Goal: Information Seeking & Learning: Learn about a topic

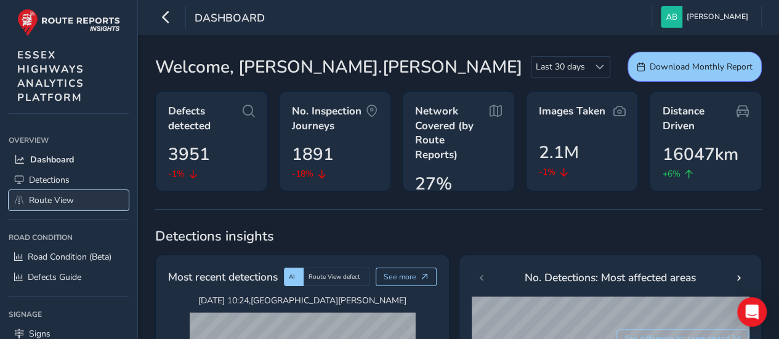
click at [36, 199] on span "Route View" at bounding box center [51, 201] width 45 height 12
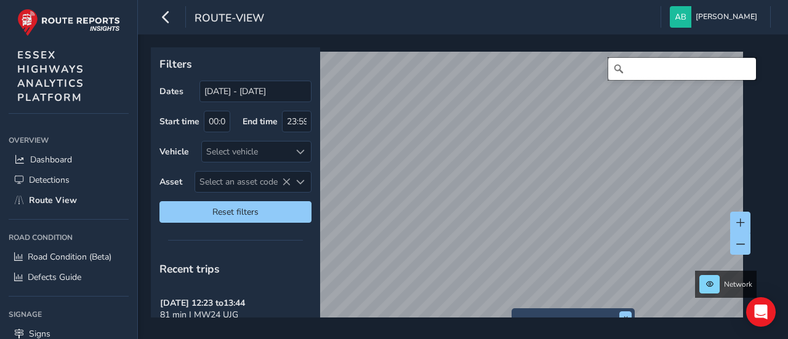
click at [630, 75] on input "Search" at bounding box center [682, 69] width 148 height 22
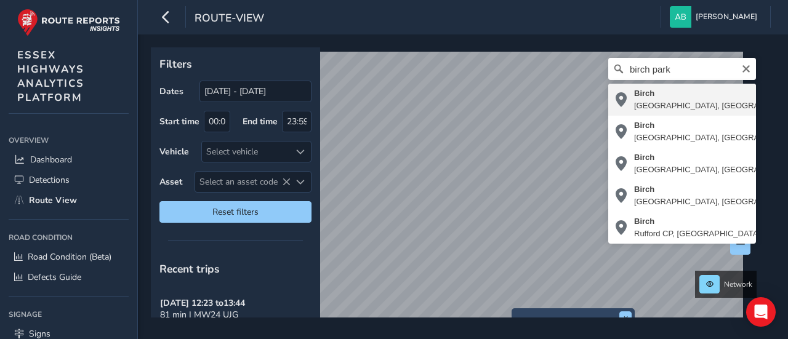
type input "Birch, [GEOGRAPHIC_DATA], [GEOGRAPHIC_DATA], [GEOGRAPHIC_DATA], [GEOGRAPHIC_DAT…"
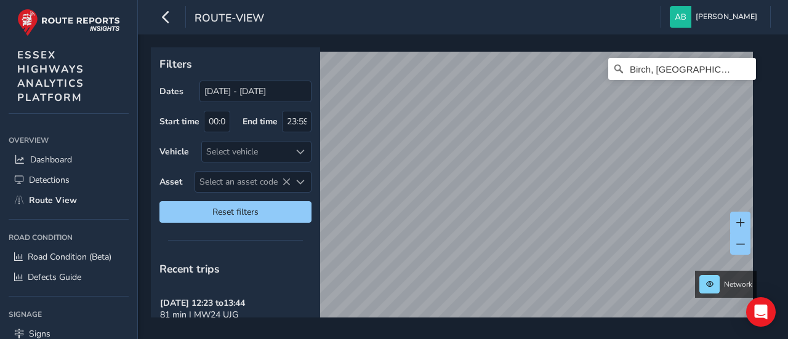
click at [778, 129] on div "Filters Dates [DATE] - [DATE] Start time 00:00 End time 23:59 Vehicle Select ve…" at bounding box center [463, 186] width 650 height 305
click at [667, 23] on div "route-view [PERSON_NAME] Colour Scheme: Dark Dim Light Logout Filters Dates [DA…" at bounding box center [463, 169] width 650 height 339
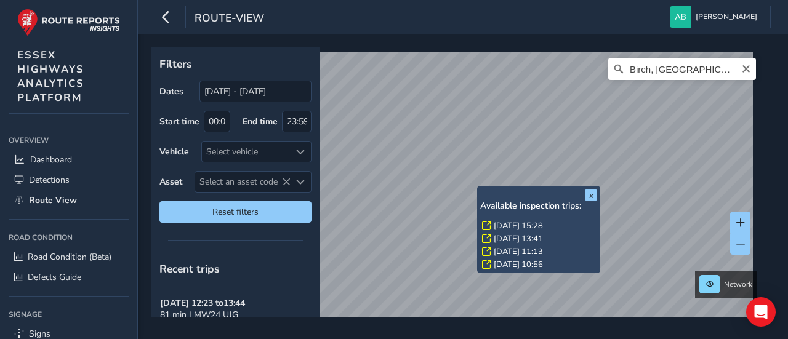
click at [479, 189] on div "x Available inspection trips: [DATE] 15:28 [DATE] 13:41 [DATE] 11:13 [DATE] 10:…" at bounding box center [538, 229] width 123 height 87
click at [510, 224] on link "[DATE] 15:28" at bounding box center [518, 225] width 49 height 11
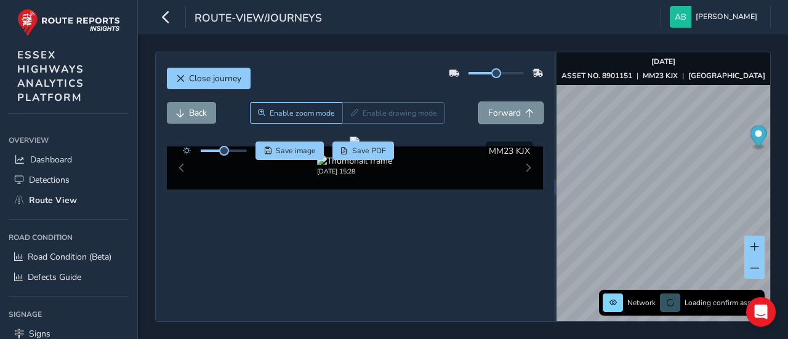
click at [493, 118] on button "Forward" at bounding box center [511, 113] width 64 height 22
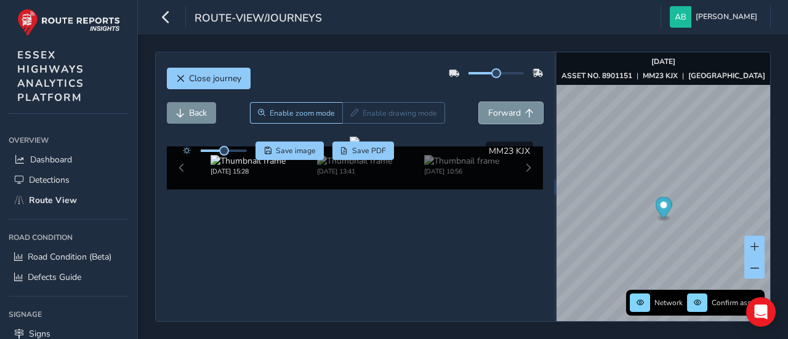
click at [493, 118] on button "Forward" at bounding box center [511, 113] width 64 height 22
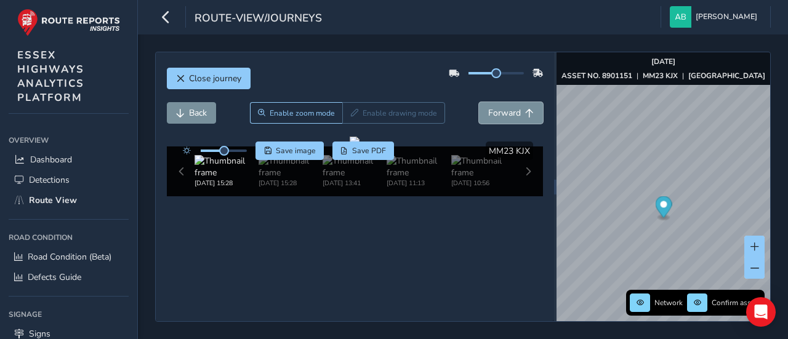
click at [493, 118] on button "Forward" at bounding box center [511, 113] width 64 height 22
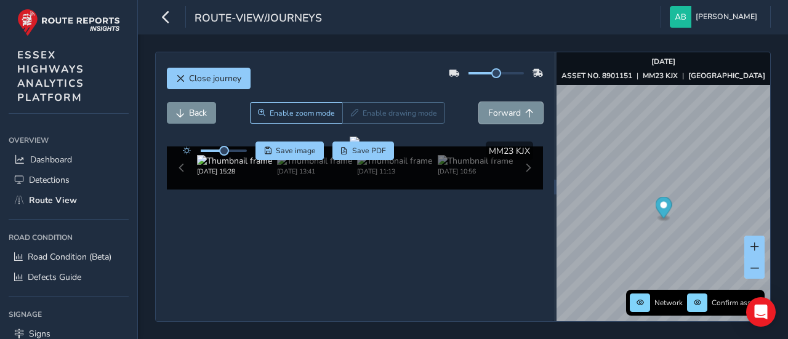
click at [493, 118] on button "Forward" at bounding box center [511, 113] width 64 height 22
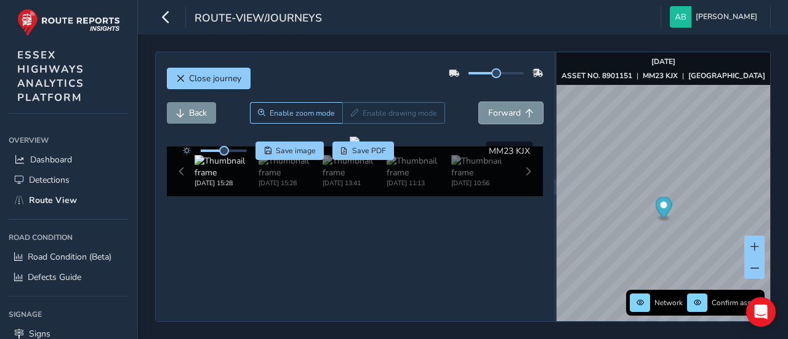
click at [493, 118] on button "Forward" at bounding box center [511, 113] width 64 height 22
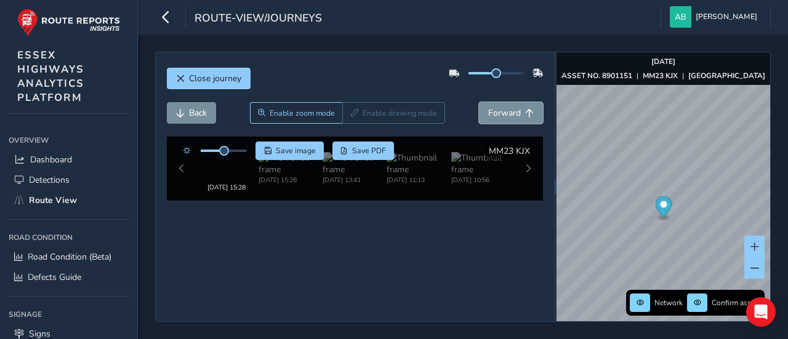
click at [493, 118] on button "Forward" at bounding box center [511, 113] width 64 height 22
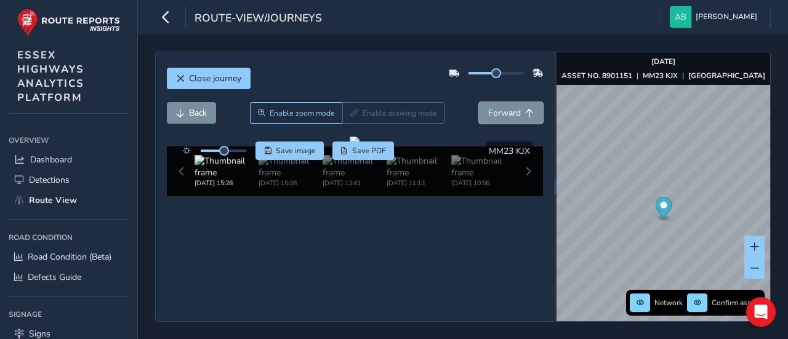
click at [493, 118] on button "Forward" at bounding box center [511, 113] width 64 height 22
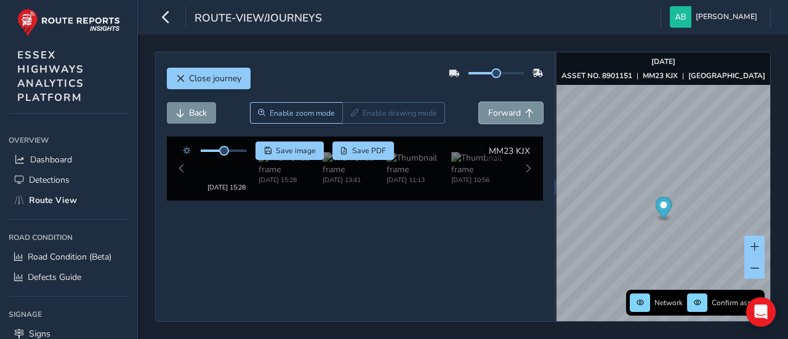
click at [493, 118] on button "Forward" at bounding box center [511, 113] width 64 height 22
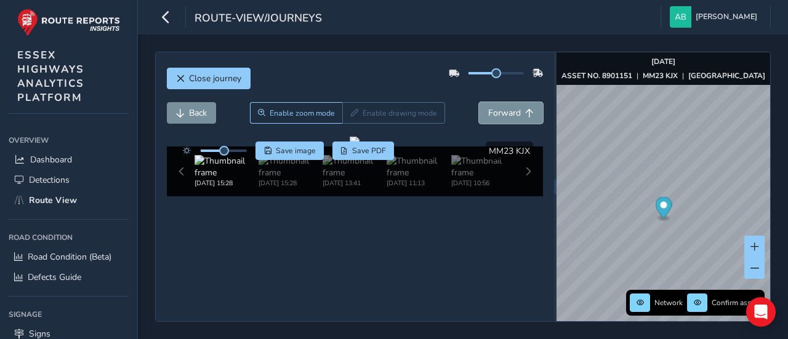
click at [493, 118] on button "Forward" at bounding box center [511, 113] width 64 height 22
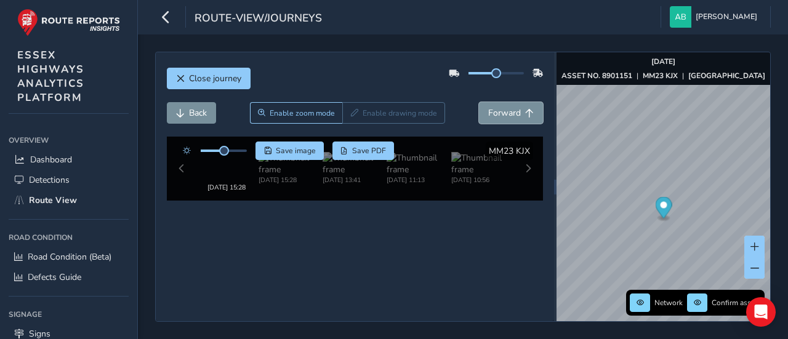
click at [493, 118] on button "Forward" at bounding box center [511, 113] width 64 height 22
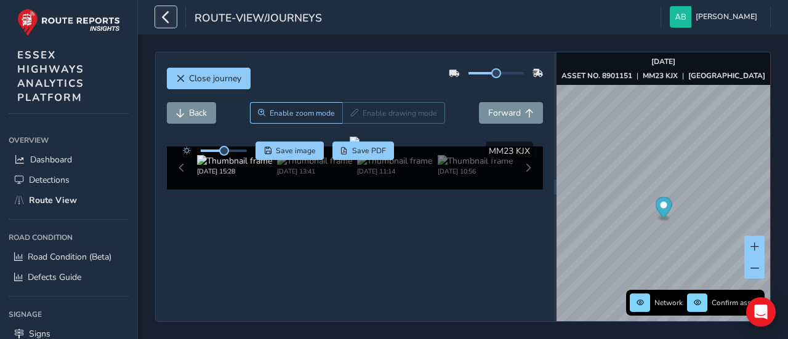
click at [165, 14] on icon "button" at bounding box center [165, 17] width 13 height 22
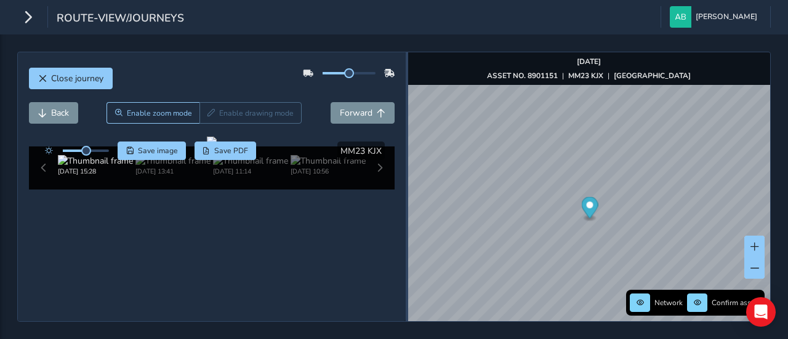
drag, startPoint x: 507, startPoint y: 180, endPoint x: 406, endPoint y: 191, distance: 100.9
click at [406, 191] on div at bounding box center [407, 187] width 2 height 15
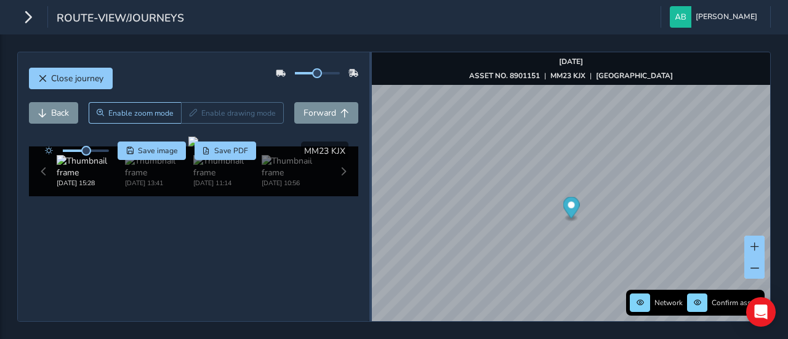
drag, startPoint x: 406, startPoint y: 191, endPoint x: 370, endPoint y: 194, distance: 36.5
click at [370, 194] on div at bounding box center [370, 187] width 2 height 15
click at [45, 112] on span "Back" at bounding box center [42, 113] width 9 height 9
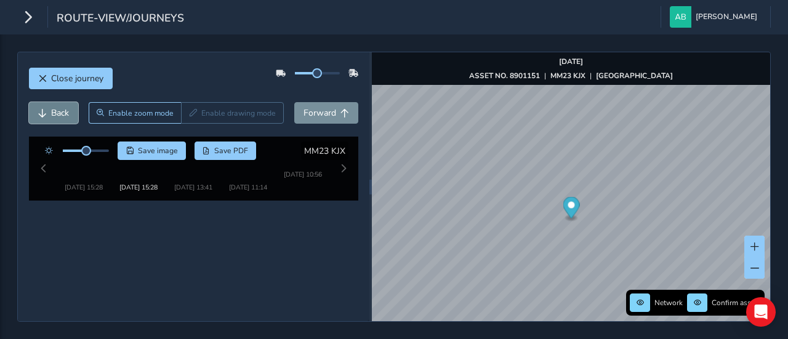
click at [45, 112] on span "Back" at bounding box center [42, 113] width 9 height 9
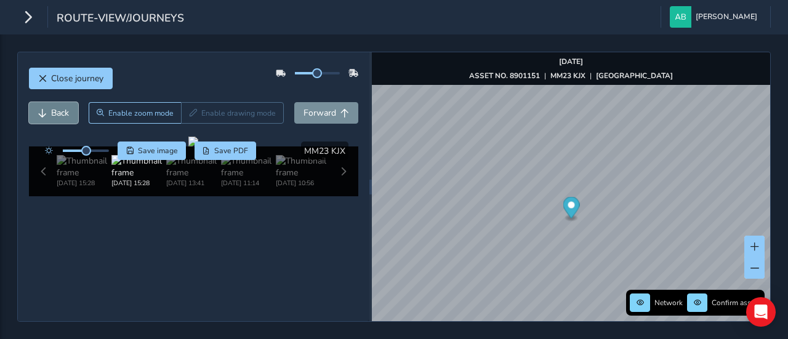
click at [45, 112] on span "Back" at bounding box center [42, 113] width 9 height 9
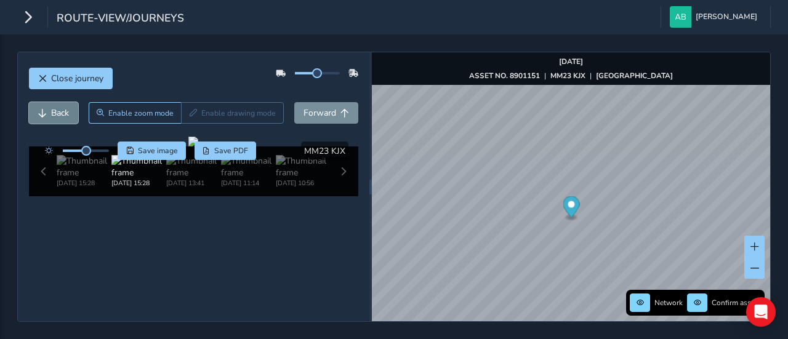
click at [45, 112] on span "Back" at bounding box center [42, 113] width 9 height 9
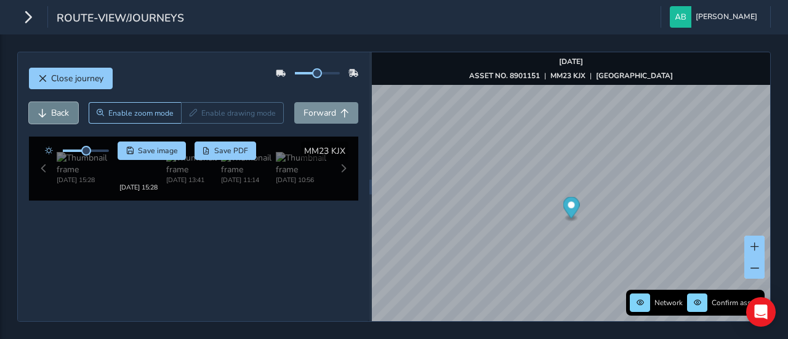
click at [45, 112] on span "Back" at bounding box center [42, 113] width 9 height 9
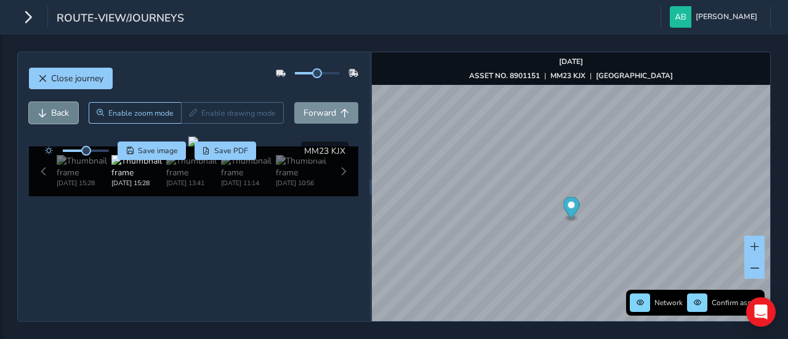
click at [45, 112] on span "Back" at bounding box center [42, 113] width 9 height 9
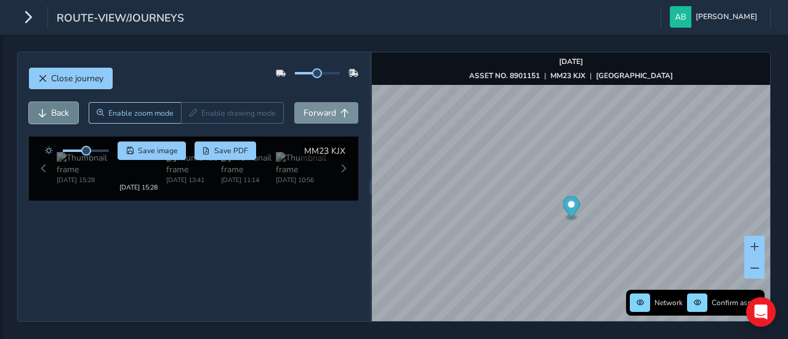
click at [45, 112] on span "Back" at bounding box center [42, 113] width 9 height 9
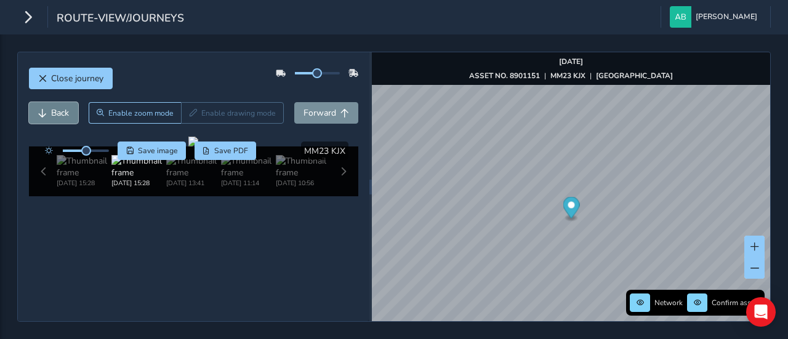
click at [45, 112] on span "Back" at bounding box center [42, 113] width 9 height 9
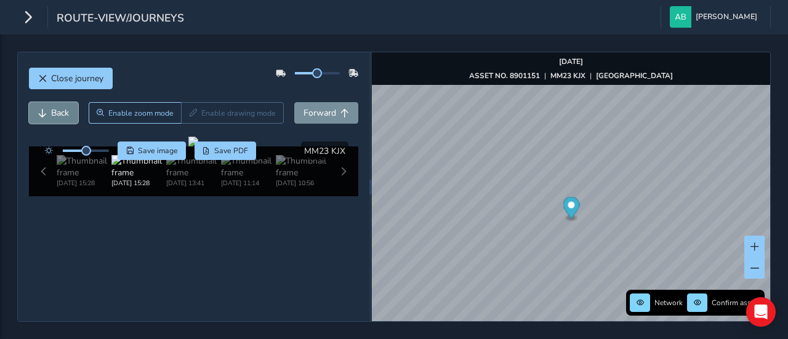
click at [45, 112] on span "Back" at bounding box center [42, 113] width 9 height 9
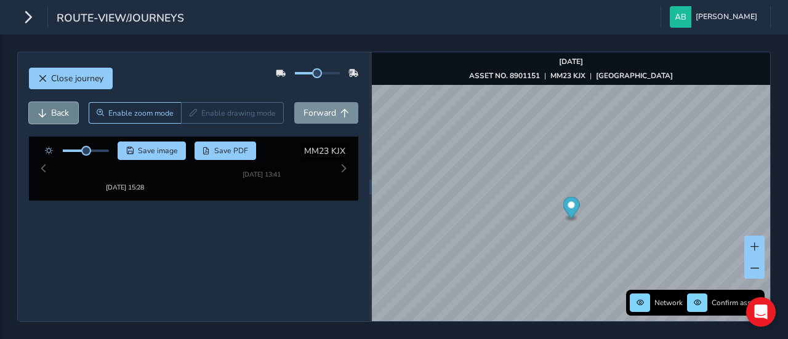
click at [45, 112] on span "Back" at bounding box center [42, 113] width 9 height 9
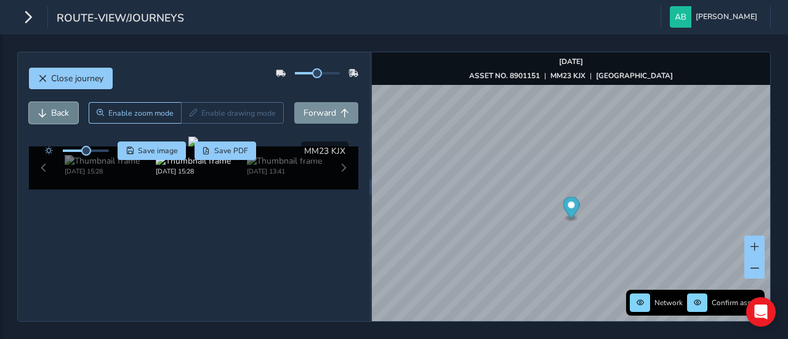
click at [45, 112] on span "Back" at bounding box center [42, 113] width 9 height 9
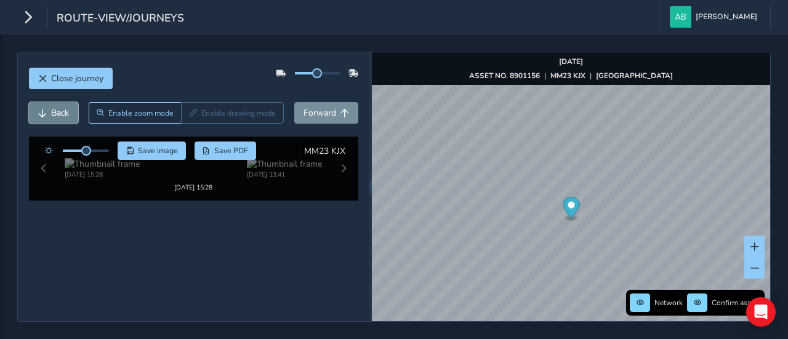
click at [45, 112] on span "Back" at bounding box center [42, 113] width 9 height 9
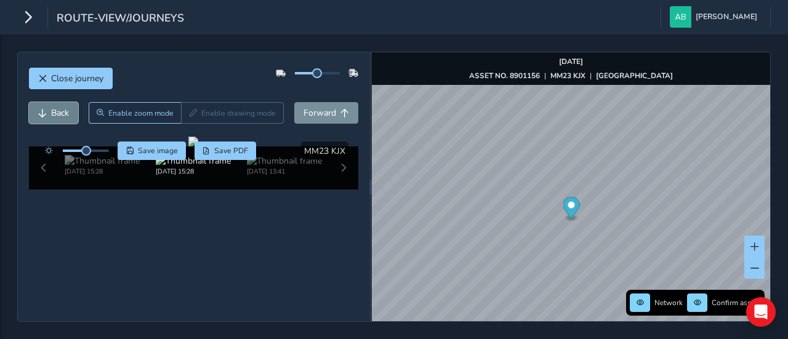
click at [45, 112] on span "Back" at bounding box center [42, 113] width 9 height 9
click at [315, 116] on span "Forward" at bounding box center [320, 113] width 33 height 12
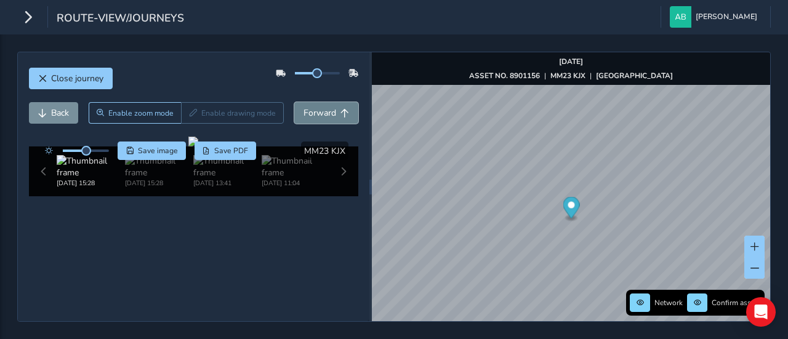
click at [315, 116] on span "Forward" at bounding box center [320, 113] width 33 height 12
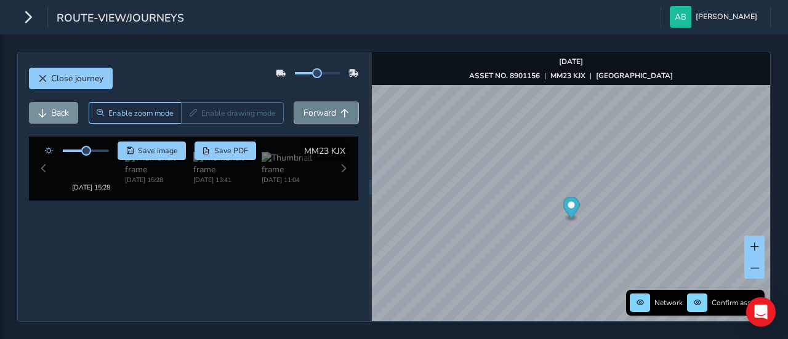
click at [315, 116] on span "Forward" at bounding box center [320, 113] width 33 height 12
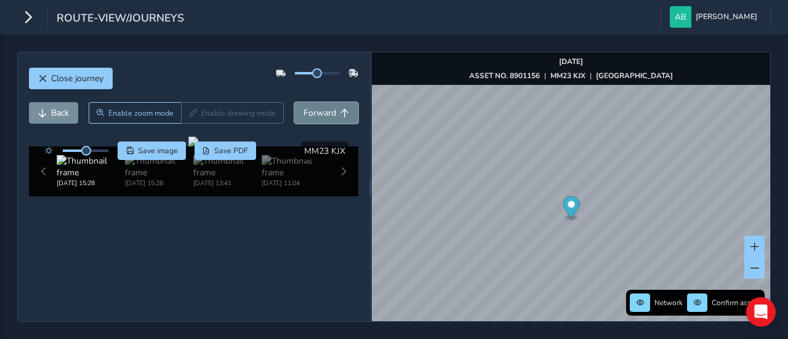
click at [315, 116] on span "Forward" at bounding box center [320, 113] width 33 height 12
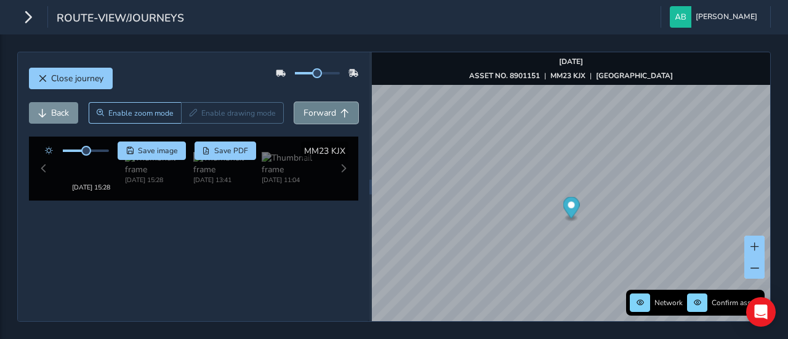
click at [315, 116] on span "Forward" at bounding box center [320, 113] width 33 height 12
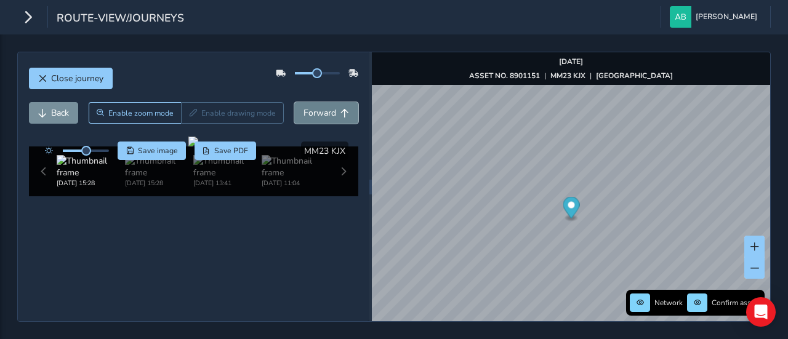
click at [315, 116] on span "Forward" at bounding box center [320, 113] width 33 height 12
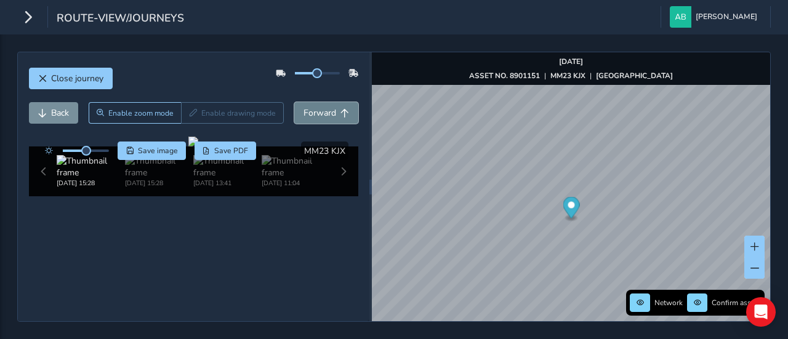
click at [315, 116] on span "Forward" at bounding box center [320, 113] width 33 height 12
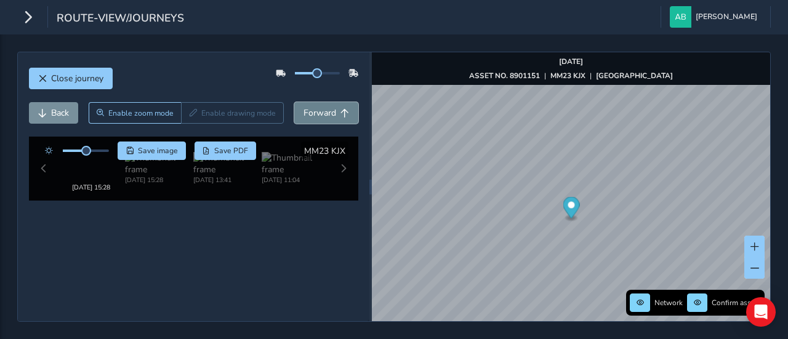
click at [315, 116] on span "Forward" at bounding box center [320, 113] width 33 height 12
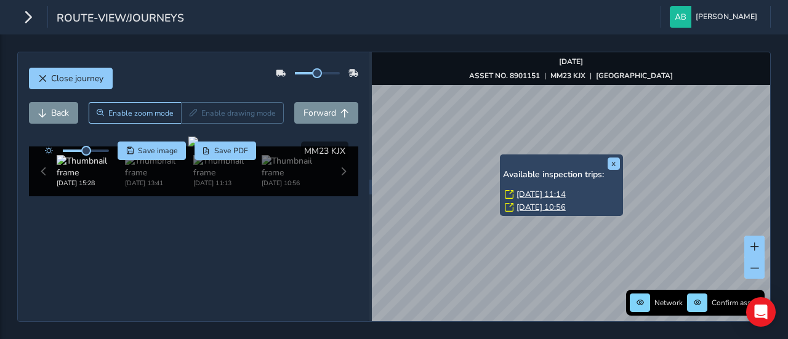
click at [501, 155] on div "x Available inspection trips: [DATE] 11:14 [DATE] 10:56" at bounding box center [561, 186] width 123 height 62
click at [537, 194] on link "[DATE] 11:14" at bounding box center [541, 194] width 49 height 11
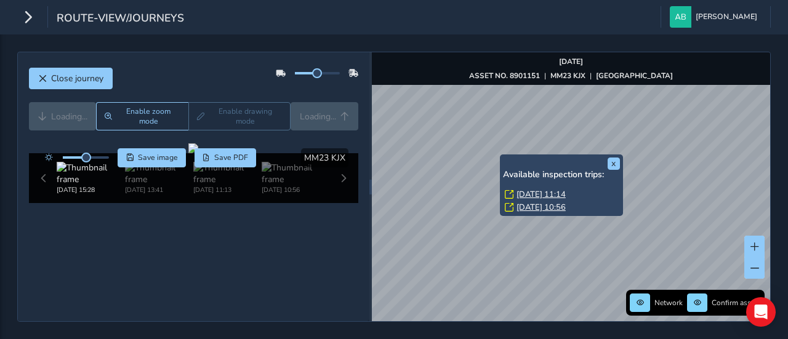
click at [537, 194] on link "[DATE] 11:14" at bounding box center [541, 194] width 49 height 11
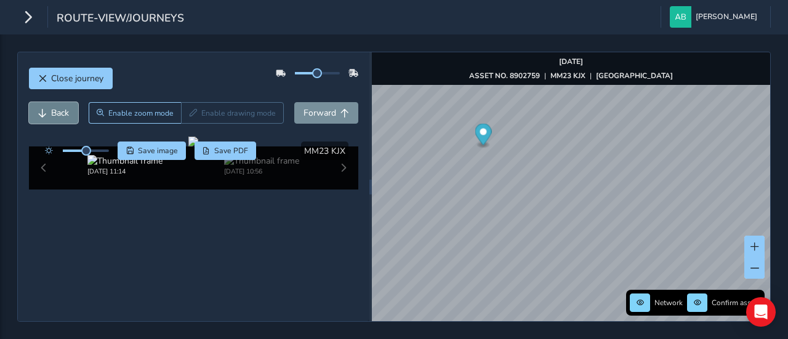
click at [63, 109] on span "Back" at bounding box center [60, 113] width 18 height 12
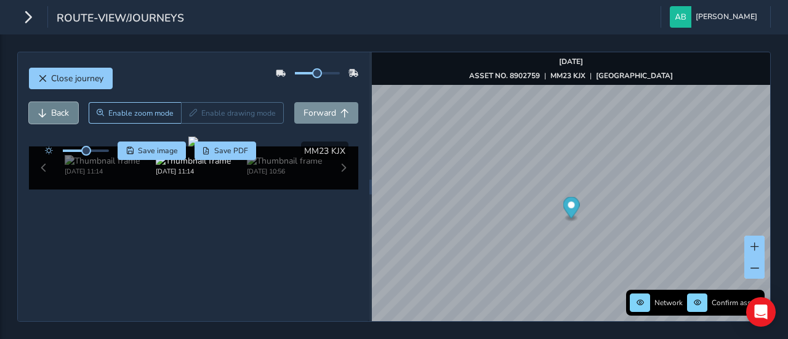
click at [63, 109] on span "Back" at bounding box center [60, 113] width 18 height 12
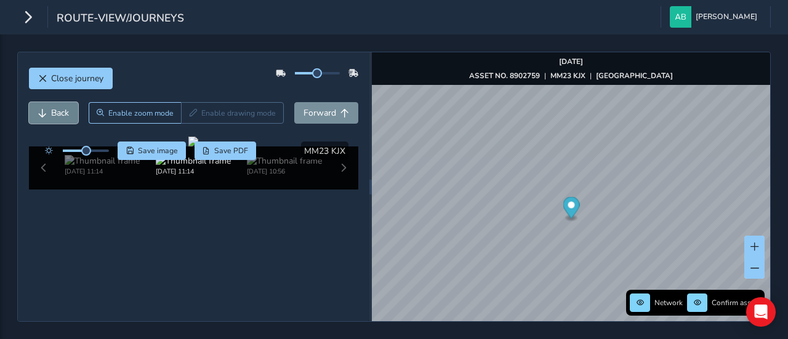
click at [63, 109] on span "Back" at bounding box center [60, 113] width 18 height 12
click at [67, 111] on span "Back" at bounding box center [60, 113] width 18 height 12
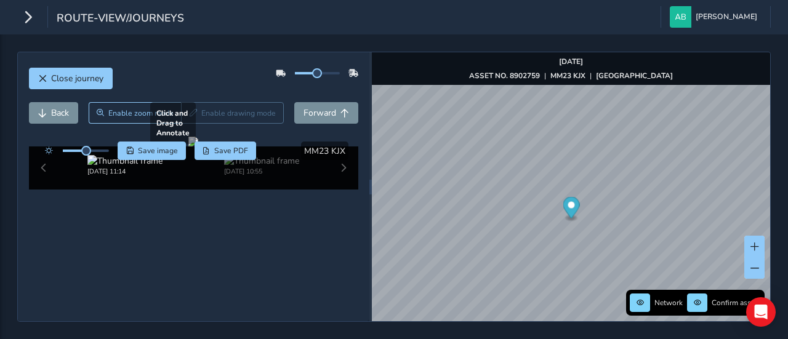
click at [188, 147] on div at bounding box center [193, 142] width 10 height 10
click at [328, 109] on button "Forward" at bounding box center [326, 113] width 64 height 22
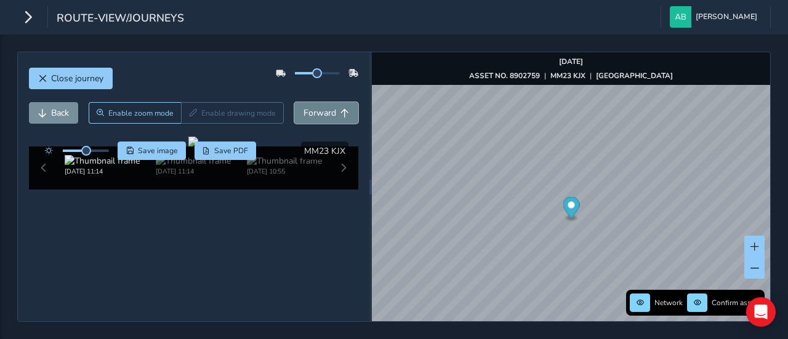
click at [328, 109] on button "Forward" at bounding box center [326, 113] width 64 height 22
click at [329, 111] on button "Forward" at bounding box center [326, 113] width 64 height 22
click at [55, 110] on span "Back" at bounding box center [60, 113] width 18 height 12
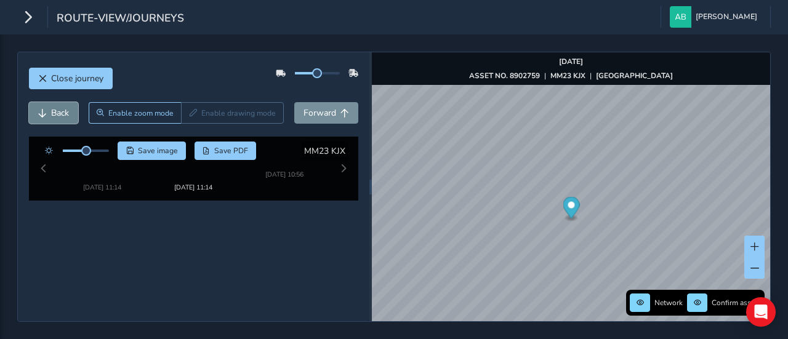
click at [55, 110] on span "Back" at bounding box center [60, 113] width 18 height 12
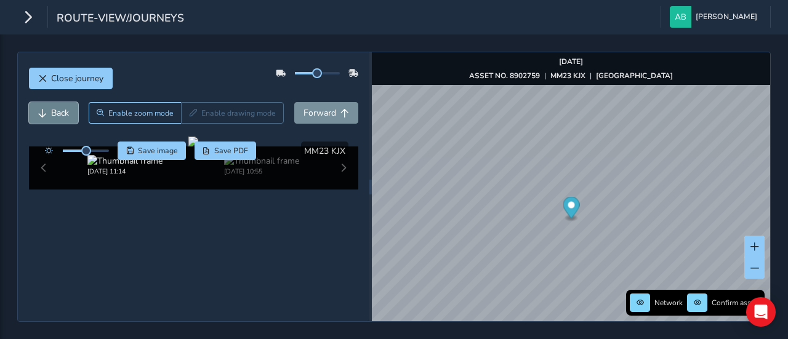
click at [63, 118] on button "Back" at bounding box center [53, 113] width 49 height 22
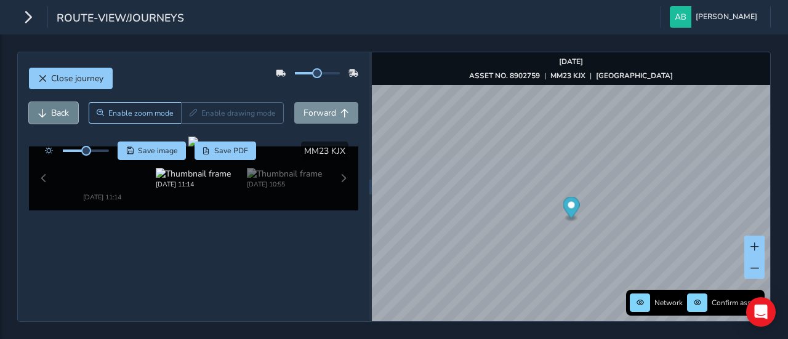
click at [63, 118] on button "Back" at bounding box center [53, 113] width 49 height 22
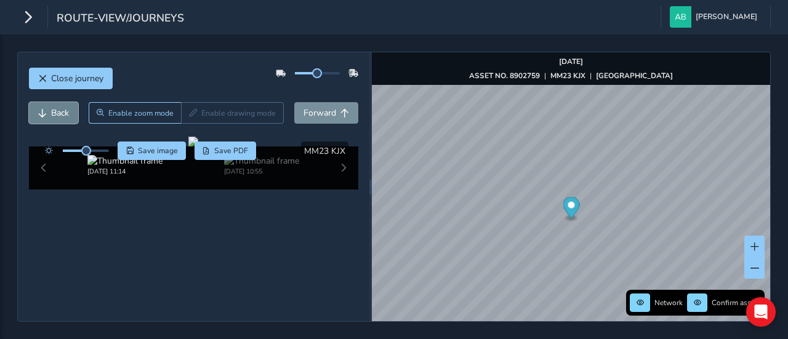
click at [63, 118] on button "Back" at bounding box center [53, 113] width 49 height 22
click at [310, 111] on span "Forward" at bounding box center [320, 113] width 33 height 12
click at [316, 111] on span "Forward" at bounding box center [320, 113] width 33 height 12
click at [60, 116] on span "Back" at bounding box center [60, 113] width 18 height 12
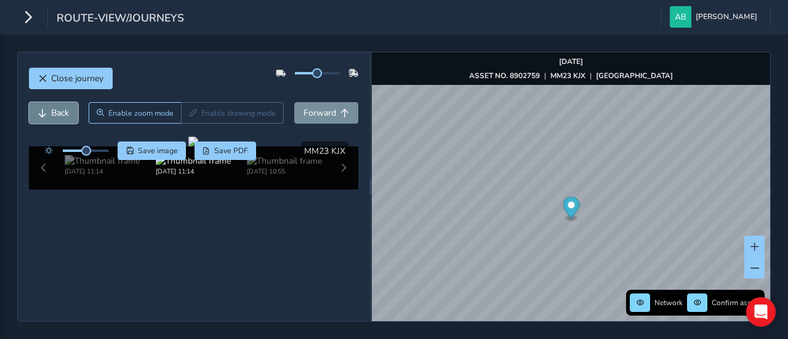
click at [60, 116] on span "Back" at bounding box center [60, 113] width 18 height 12
click at [304, 109] on span "Forward" at bounding box center [320, 113] width 33 height 12
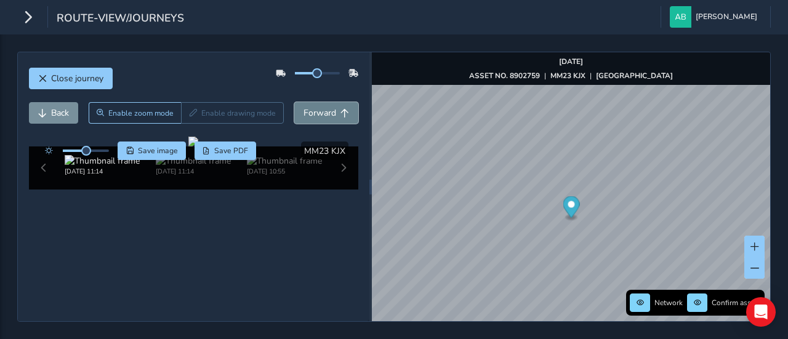
click at [304, 109] on span "Forward" at bounding box center [320, 113] width 33 height 12
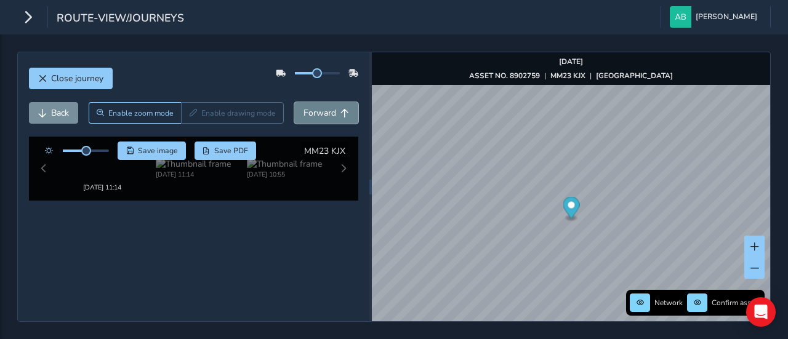
click at [304, 109] on span "Forward" at bounding box center [320, 113] width 33 height 12
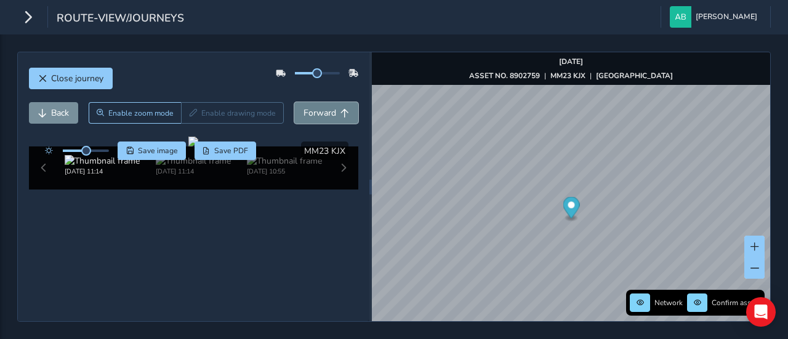
click at [304, 109] on span "Forward" at bounding box center [320, 113] width 33 height 12
click at [304, 110] on span "Forward" at bounding box center [320, 113] width 33 height 12
click at [67, 109] on span "Back" at bounding box center [60, 113] width 18 height 12
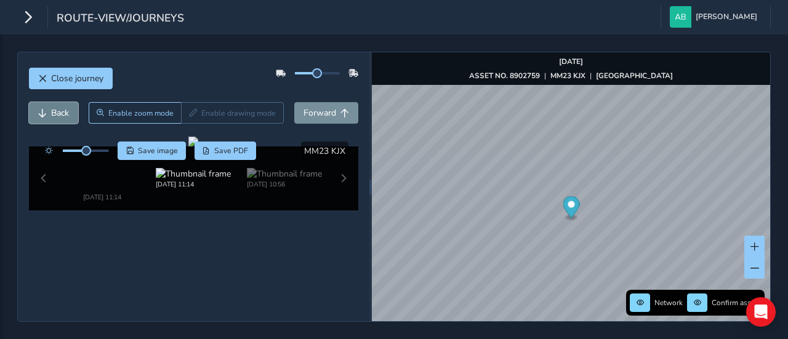
click at [67, 109] on span "Back" at bounding box center [60, 113] width 18 height 12
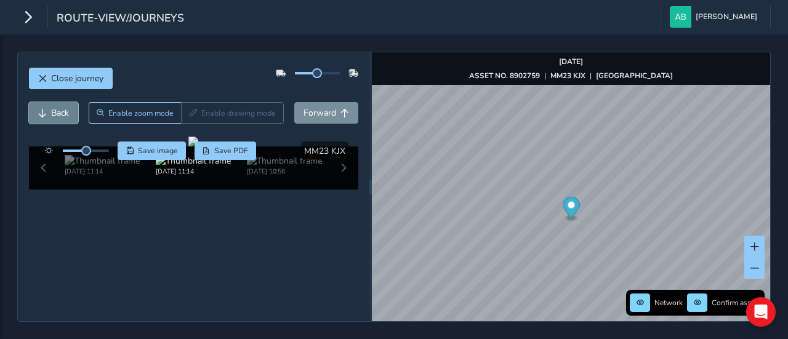
click at [67, 109] on span "Back" at bounding box center [60, 113] width 18 height 12
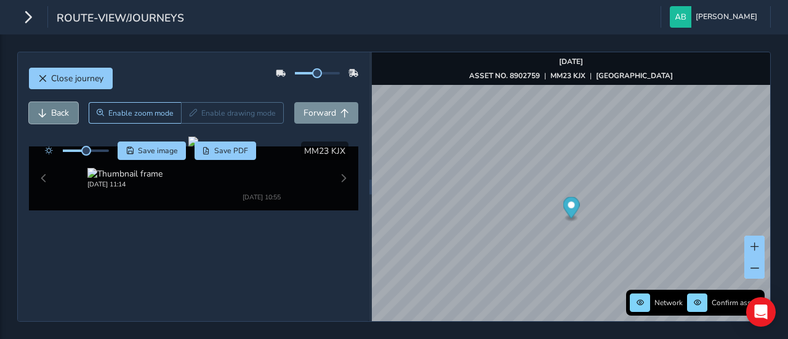
click at [67, 109] on span "Back" at bounding box center [60, 113] width 18 height 12
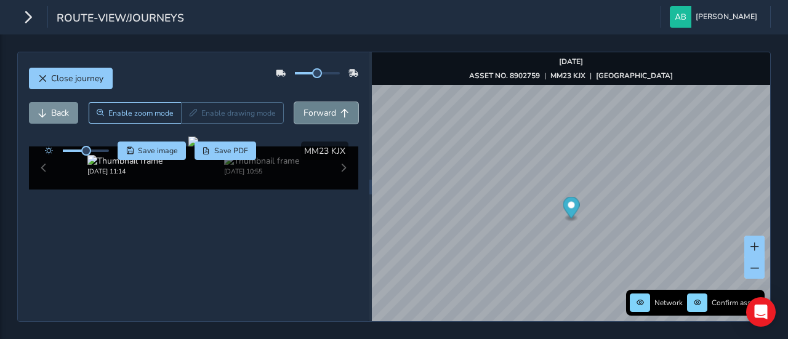
click at [312, 115] on span "Forward" at bounding box center [320, 113] width 33 height 12
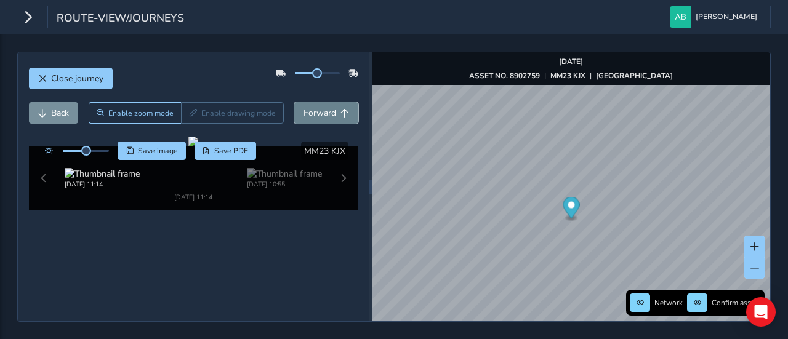
click at [312, 115] on span "Forward" at bounding box center [320, 113] width 33 height 12
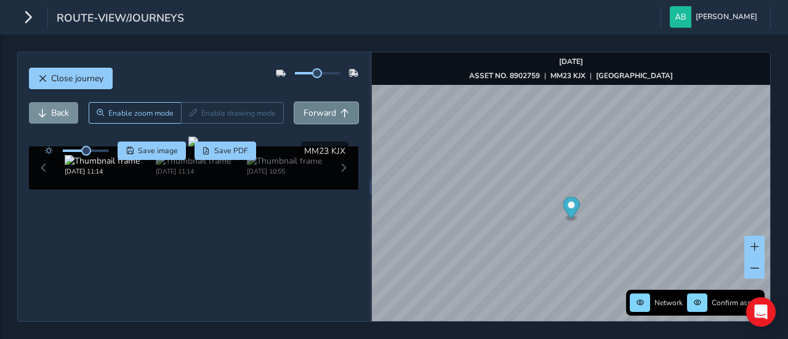
click at [312, 115] on span "Forward" at bounding box center [320, 113] width 33 height 12
drag, startPoint x: 88, startPoint y: 153, endPoint x: 107, endPoint y: 150, distance: 18.7
click at [107, 150] on div at bounding box center [74, 151] width 71 height 18
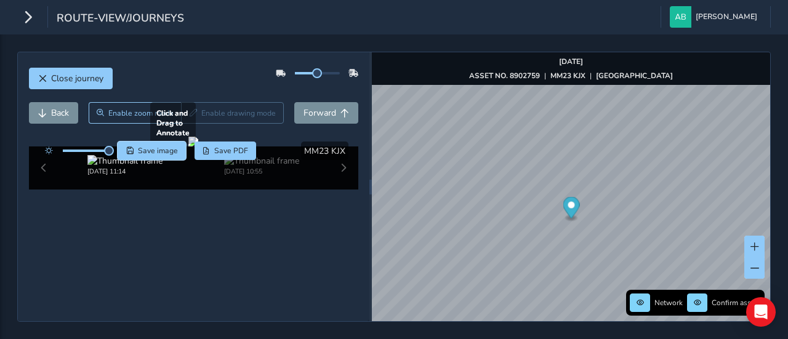
click at [134, 161] on div "Click and Drag to Annotate [DATE] 11:14 [DATE] 10:55 Save image Save PDF Hide d…" at bounding box center [194, 163] width 330 height 53
click at [48, 112] on button "Back" at bounding box center [53, 113] width 49 height 22
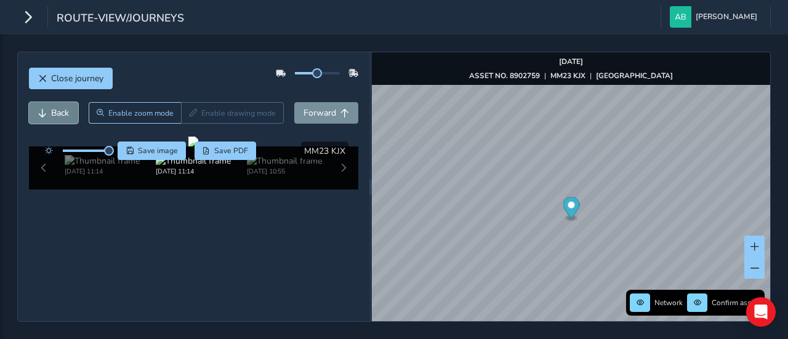
click at [49, 113] on button "Back" at bounding box center [53, 113] width 49 height 22
click at [50, 113] on button "Back" at bounding box center [53, 113] width 49 height 22
click at [307, 109] on span "Forward" at bounding box center [320, 113] width 33 height 12
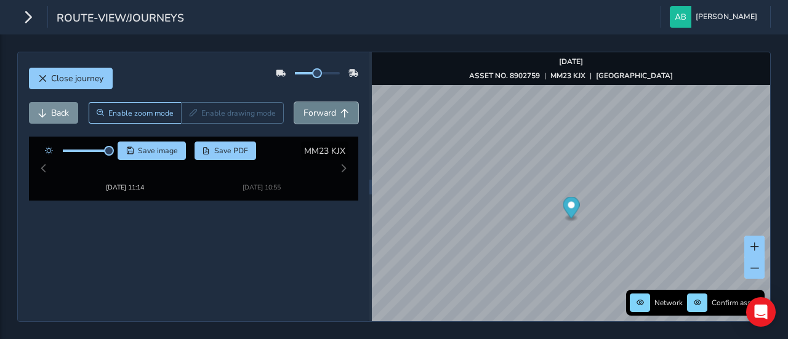
click at [307, 109] on span "Forward" at bounding box center [320, 113] width 33 height 12
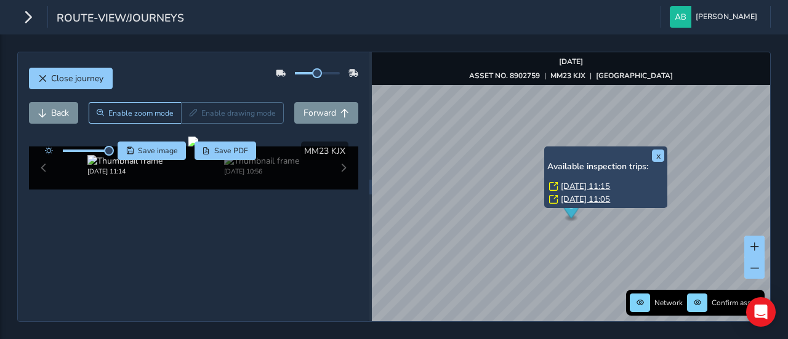
click at [581, 187] on link "[DATE] 11:15" at bounding box center [585, 186] width 49 height 11
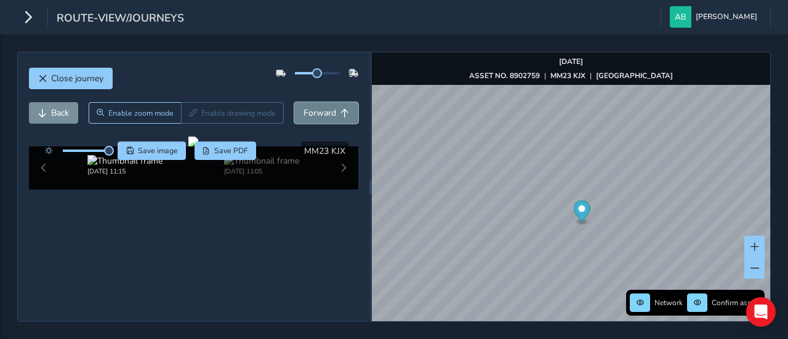
click at [320, 115] on span "Forward" at bounding box center [320, 113] width 33 height 12
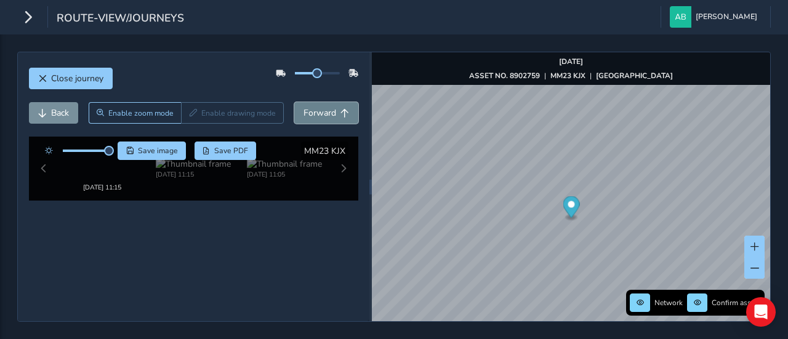
click at [320, 115] on span "Forward" at bounding box center [320, 113] width 33 height 12
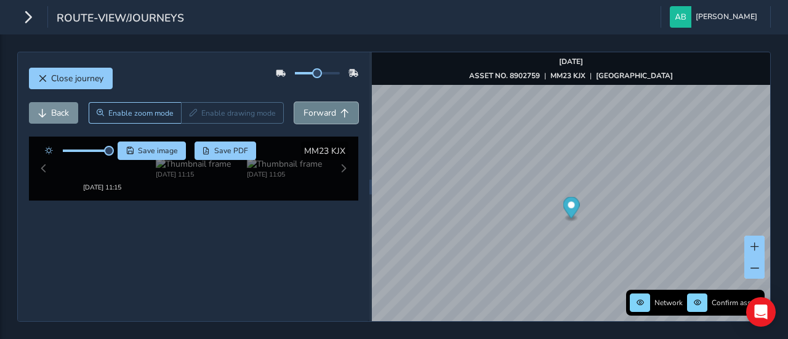
click at [320, 115] on span "Forward" at bounding box center [320, 113] width 33 height 12
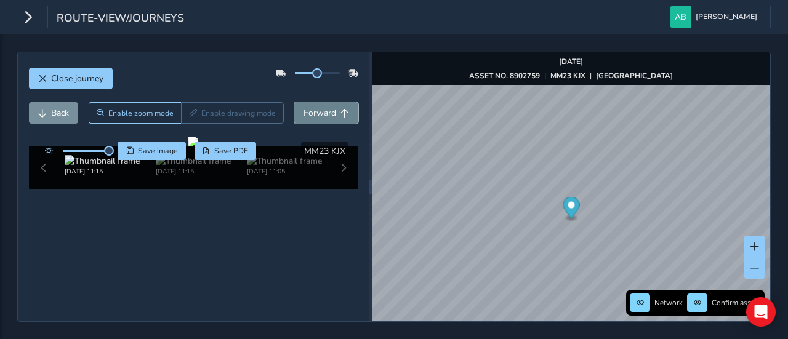
click at [320, 115] on span "Forward" at bounding box center [320, 113] width 33 height 12
click at [61, 110] on span "Back" at bounding box center [60, 113] width 18 height 12
click at [62, 110] on span "Back" at bounding box center [60, 113] width 18 height 12
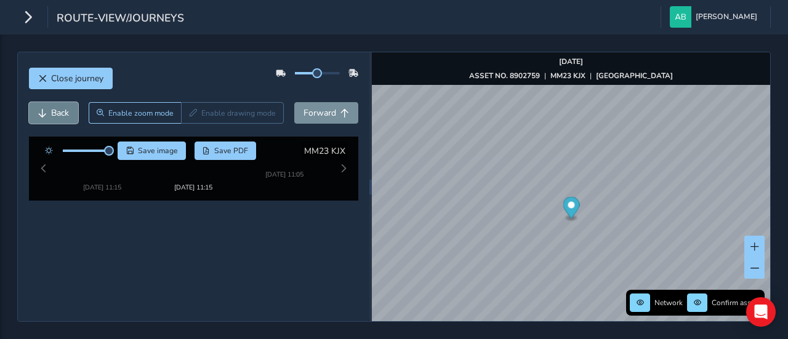
click at [62, 110] on span "Back" at bounding box center [60, 113] width 18 height 12
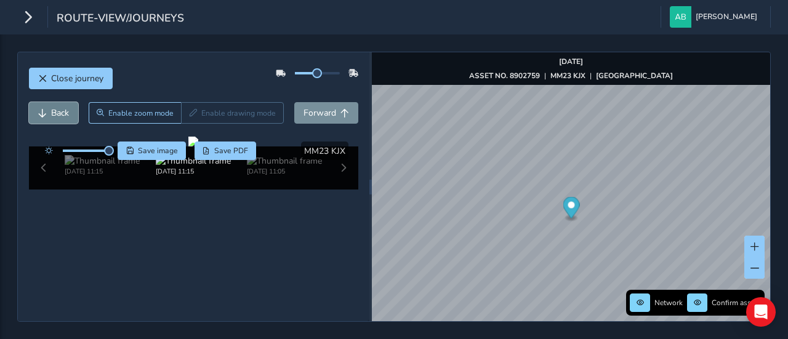
click at [62, 110] on span "Back" at bounding box center [60, 113] width 18 height 12
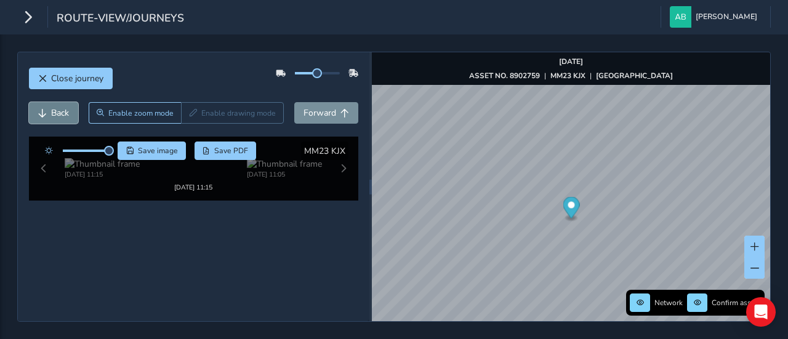
click at [62, 110] on span "Back" at bounding box center [60, 113] width 18 height 12
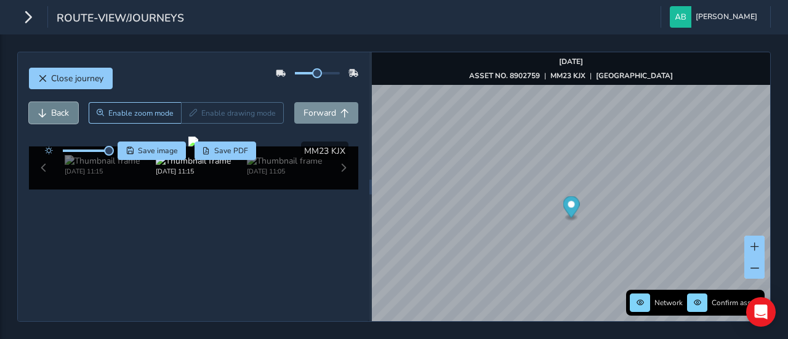
click at [62, 110] on span "Back" at bounding box center [60, 113] width 18 height 12
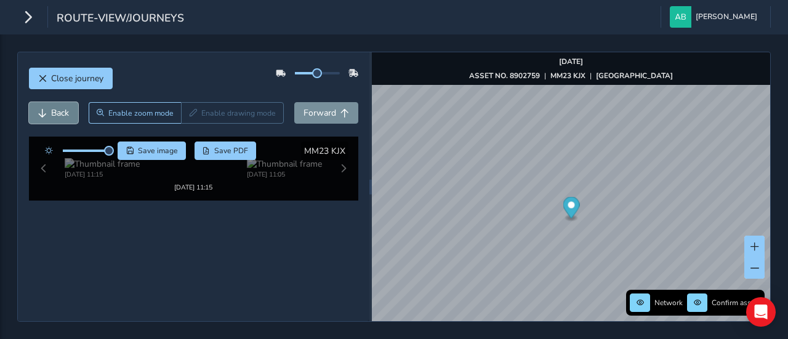
click at [62, 110] on span "Back" at bounding box center [60, 113] width 18 height 12
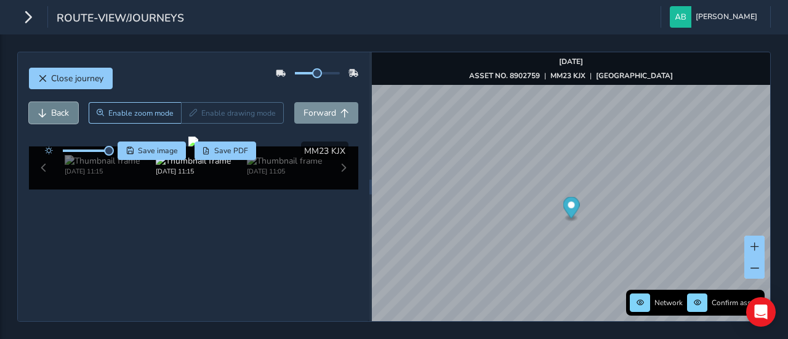
click at [62, 110] on span "Back" at bounding box center [60, 113] width 18 height 12
click at [323, 113] on span "Forward" at bounding box center [320, 113] width 33 height 12
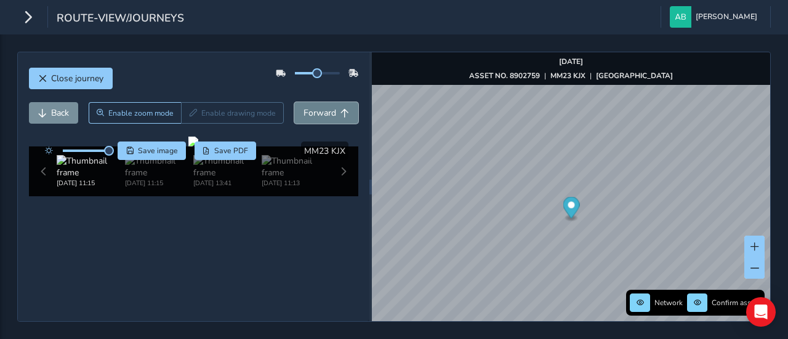
click at [323, 113] on span "Forward" at bounding box center [320, 113] width 33 height 12
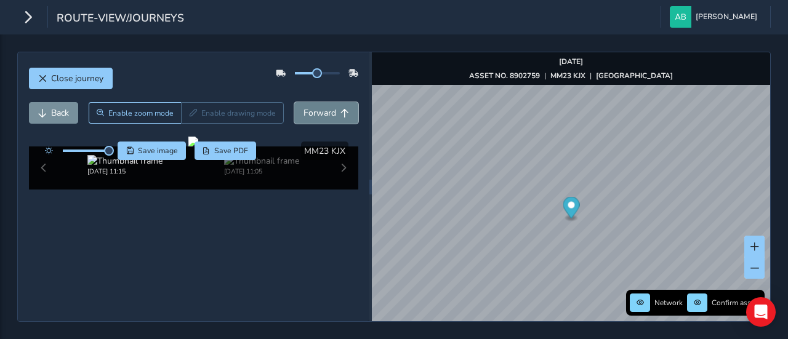
click at [304, 115] on span "Forward" at bounding box center [320, 113] width 33 height 12
click at [56, 113] on span "Back" at bounding box center [60, 113] width 18 height 12
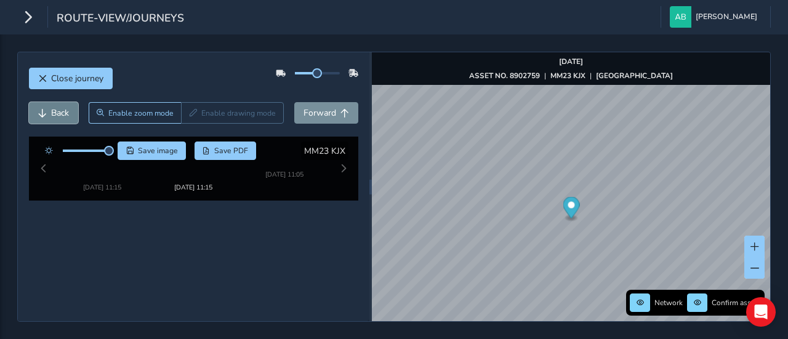
click at [56, 113] on span "Back" at bounding box center [60, 113] width 18 height 12
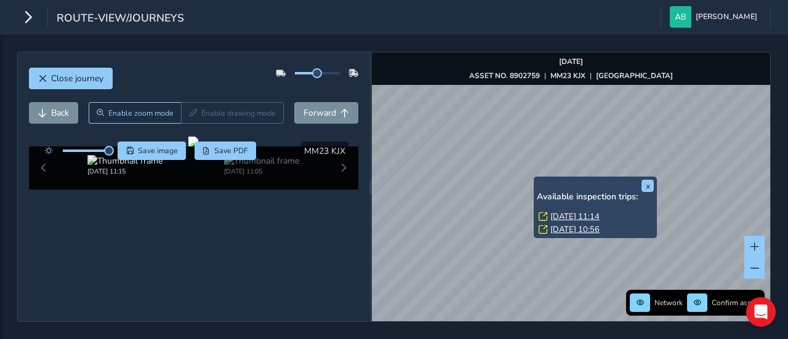
click at [536, 178] on div "x Available inspection trips: [DATE] 11:14 [DATE] 10:56" at bounding box center [595, 208] width 123 height 62
click at [564, 217] on link "[DATE] 11:14" at bounding box center [574, 216] width 49 height 11
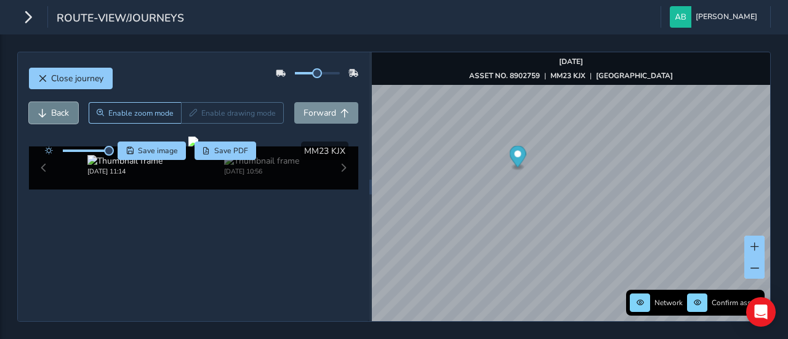
click at [52, 113] on span "Back" at bounding box center [60, 113] width 18 height 12
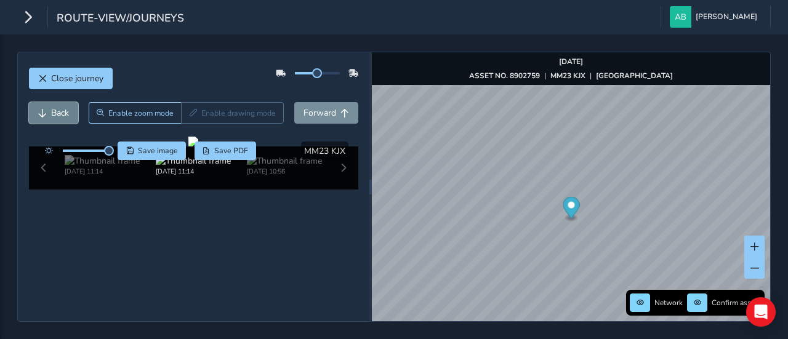
click at [52, 113] on span "Back" at bounding box center [60, 113] width 18 height 12
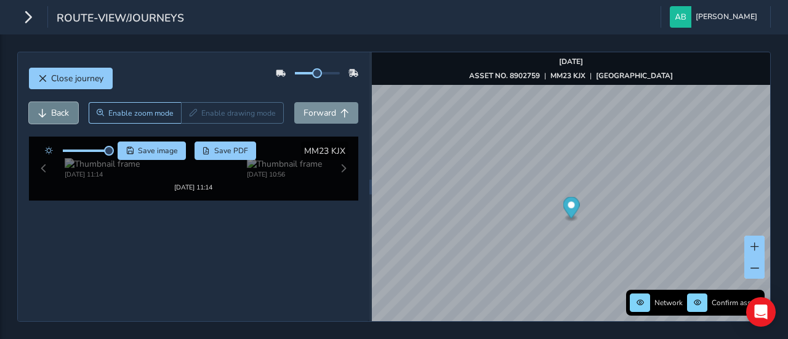
click at [52, 113] on span "Back" at bounding box center [60, 113] width 18 height 12
click at [53, 114] on span "Back" at bounding box center [60, 113] width 18 height 12
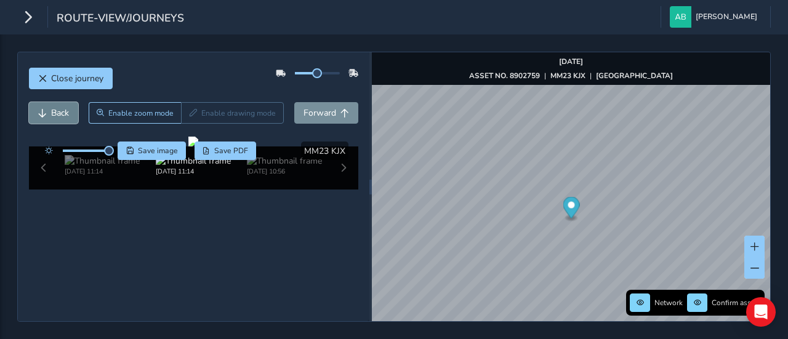
click at [54, 114] on span "Back" at bounding box center [60, 113] width 18 height 12
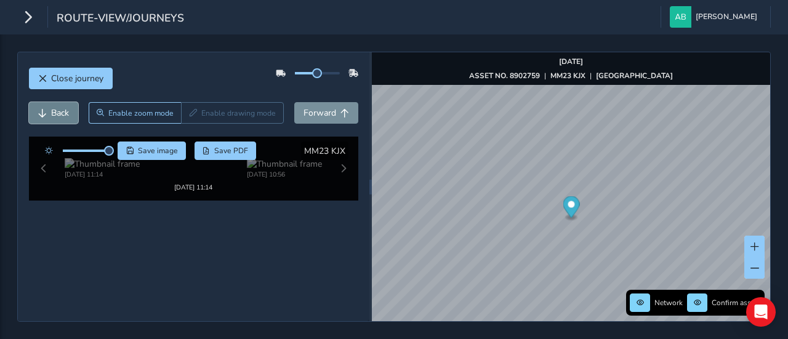
click at [54, 114] on span "Back" at bounding box center [60, 113] width 18 height 12
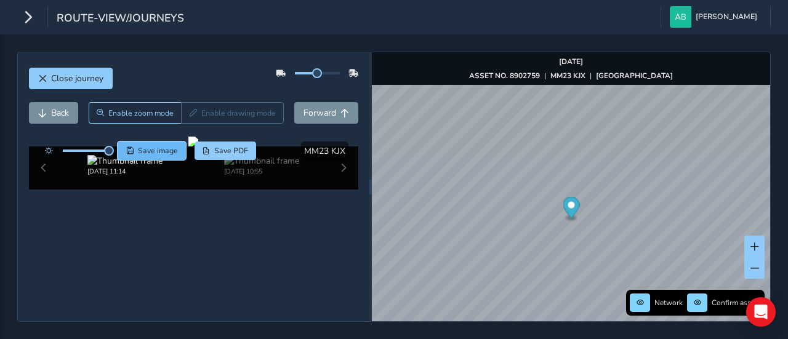
click at [154, 151] on span "Save image" at bounding box center [158, 151] width 40 height 10
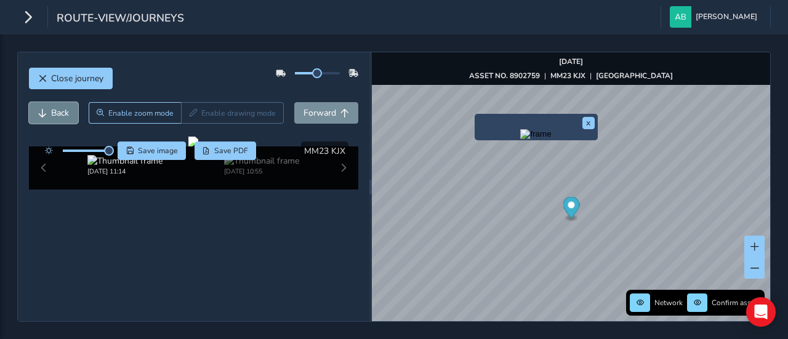
click at [51, 111] on span "Back" at bounding box center [60, 113] width 18 height 12
click at [592, 117] on button "x" at bounding box center [588, 123] width 12 height 12
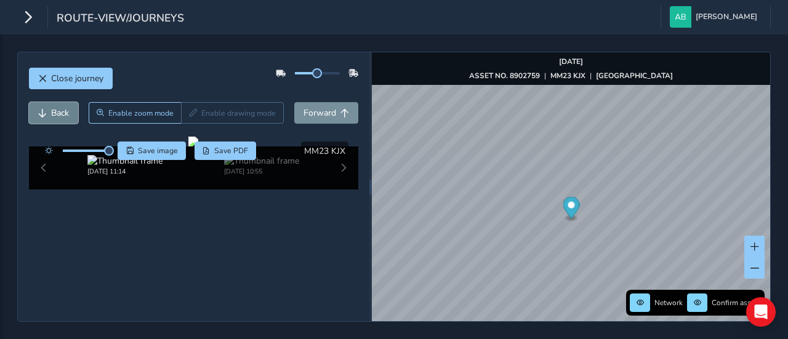
click at [61, 116] on span "Back" at bounding box center [60, 113] width 18 height 12
click at [326, 116] on span "Forward" at bounding box center [320, 113] width 33 height 12
click at [167, 149] on span "Save image" at bounding box center [158, 151] width 40 height 10
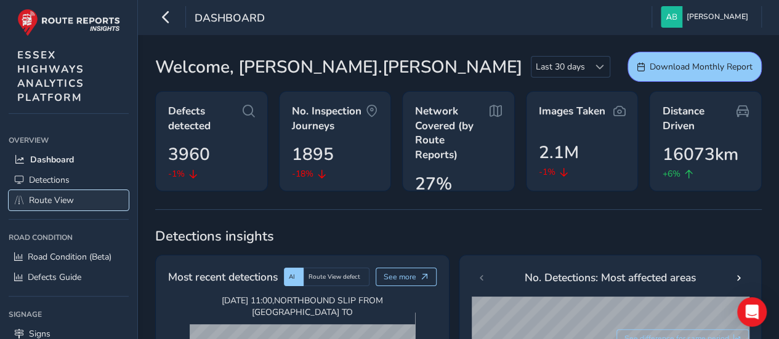
click at [44, 201] on span "Route View" at bounding box center [51, 201] width 45 height 12
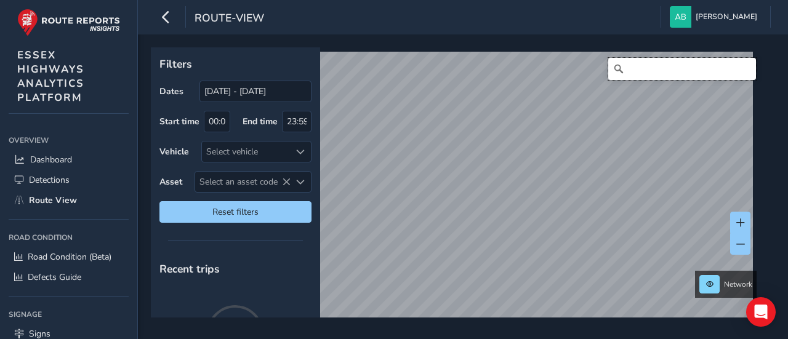
click at [651, 76] on input "Search" at bounding box center [682, 69] width 148 height 22
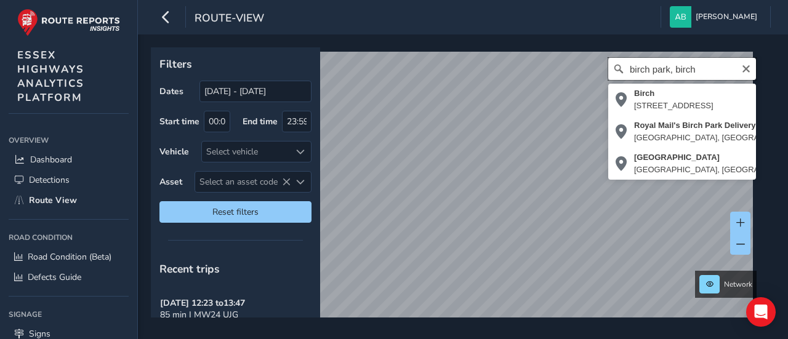
click at [706, 65] on input "birch park, birch" at bounding box center [682, 69] width 148 height 22
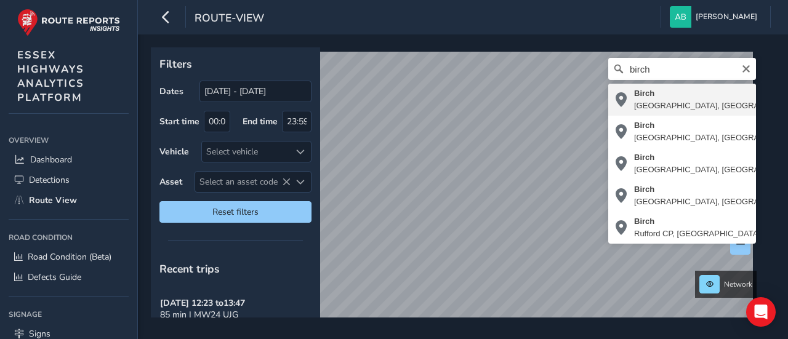
type input "Birch, [GEOGRAPHIC_DATA], [GEOGRAPHIC_DATA], [GEOGRAPHIC_DATA], [GEOGRAPHIC_DAT…"
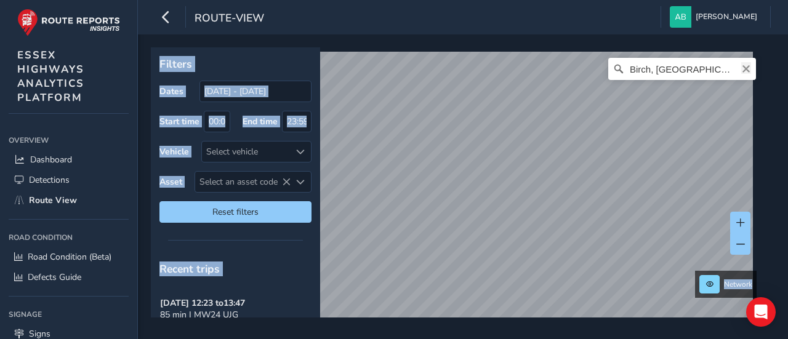
click at [741, 67] on icon "Clear" at bounding box center [746, 69] width 10 height 10
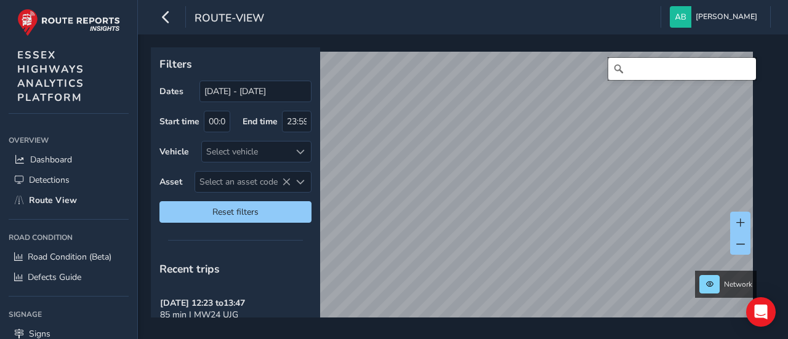
click at [664, 68] on input "Search" at bounding box center [682, 69] width 148 height 22
type input "b"
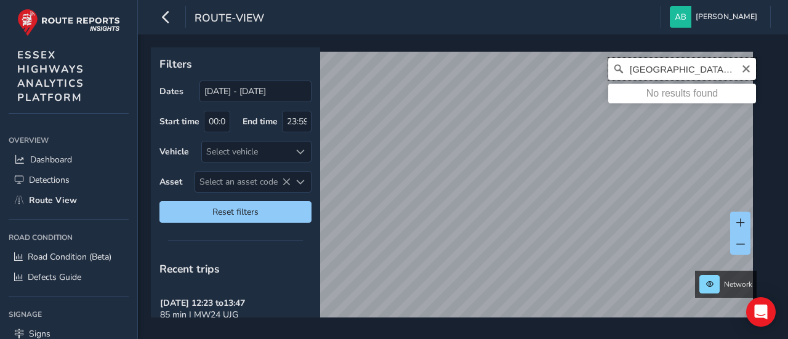
type input "[GEOGRAPHIC_DATA], birch"
click at [566, 339] on html "route-view [PERSON_NAME] Colour Scheme: Dark Dim Light Logout Filters Dates [DA…" at bounding box center [394, 169] width 788 height 339
click at [565, 339] on html "route-view [PERSON_NAME] Colour Scheme: Dark Dim Light Logout Filters Dates [DA…" at bounding box center [394, 169] width 788 height 339
click at [559, 334] on div "Filters Dates [DATE] - [DATE] Start time 00:00 End time 23:59 Vehicle Select ve…" at bounding box center [463, 186] width 650 height 305
click at [459, 339] on html "route-view Andrea Brammer Colour Scheme: Dark Dim Light Logout Filters Dates 23…" at bounding box center [394, 169] width 788 height 339
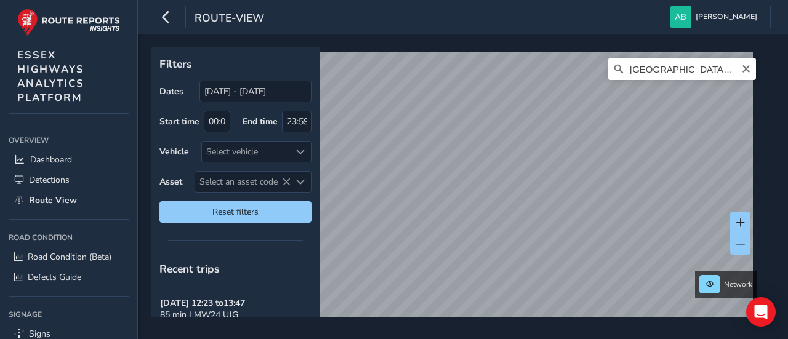
click at [461, 339] on html "route-view Andrea Brammer Colour Scheme: Dark Dim Light Logout Filters Dates 23…" at bounding box center [394, 169] width 788 height 339
click at [456, 339] on html "route-view Andrea Brammer Colour Scheme: Dark Dim Light Logout Filters Dates 23…" at bounding box center [394, 169] width 788 height 339
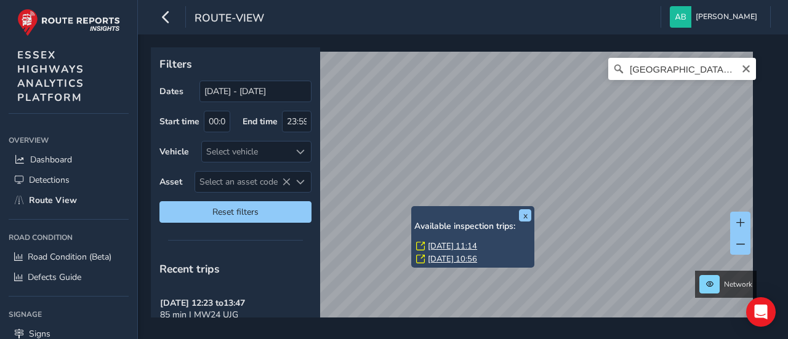
click at [414, 208] on div "x Available inspection trips: [DATE] 11:14 [DATE] 10:56" at bounding box center [472, 237] width 123 height 62
click at [436, 247] on link "[DATE] 11:14" at bounding box center [452, 246] width 49 height 11
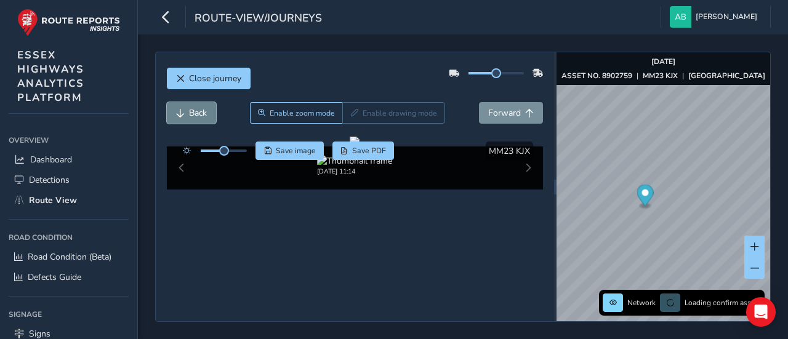
click at [205, 117] on span "Back" at bounding box center [198, 113] width 18 height 12
click at [206, 118] on button "Back" at bounding box center [191, 113] width 49 height 22
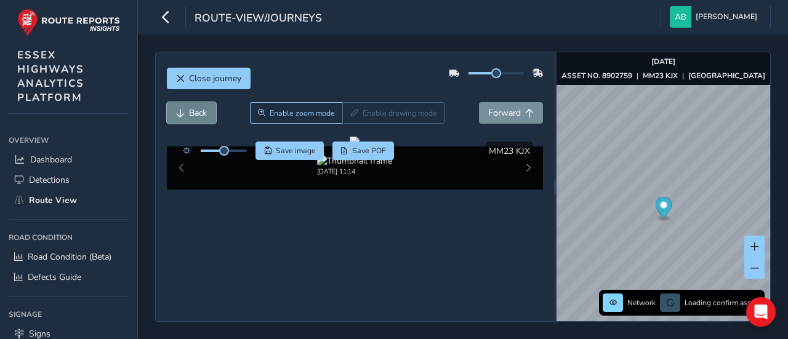
click at [206, 118] on button "Back" at bounding box center [191, 113] width 49 height 22
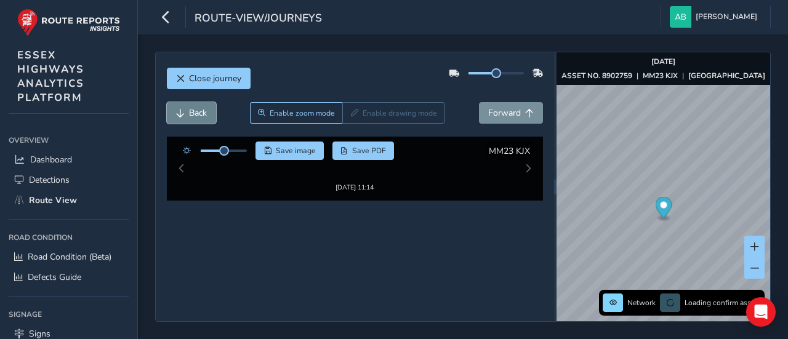
click at [206, 118] on button "Back" at bounding box center [191, 113] width 49 height 22
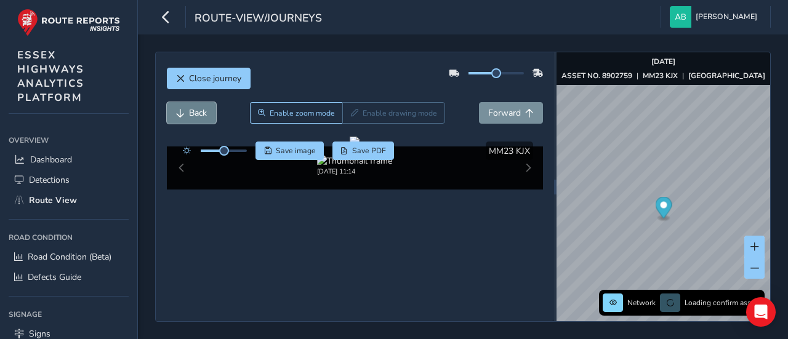
click at [206, 118] on button "Back" at bounding box center [191, 113] width 49 height 22
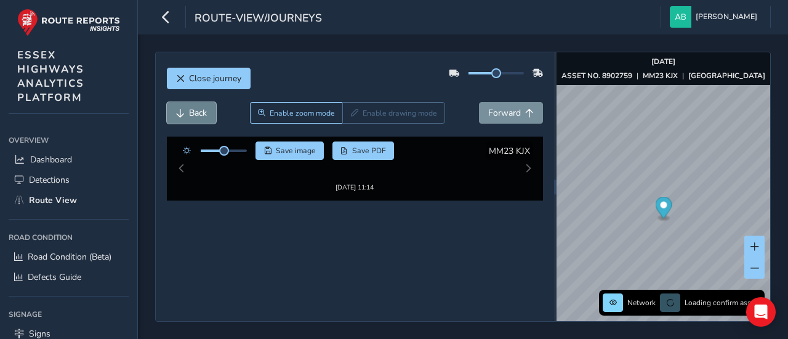
click at [206, 118] on button "Back" at bounding box center [191, 113] width 49 height 22
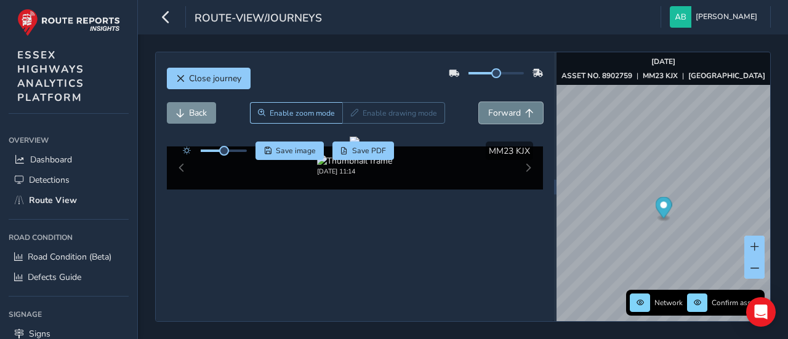
click at [527, 113] on button "Forward" at bounding box center [511, 113] width 64 height 22
click at [528, 113] on button "Forward" at bounding box center [511, 113] width 64 height 22
click at [525, 113] on span "Forward" at bounding box center [529, 113] width 9 height 9
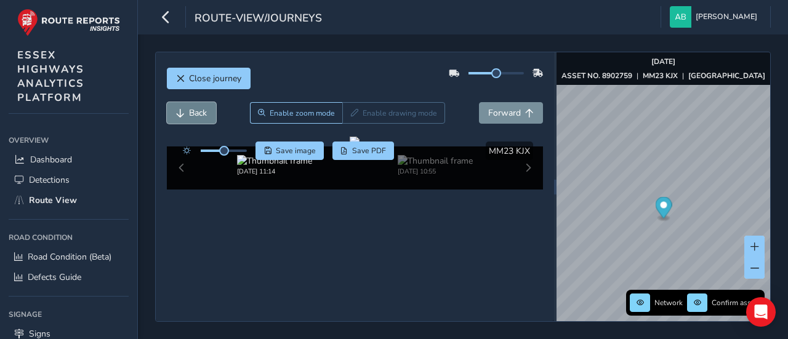
click at [205, 118] on button "Back" at bounding box center [191, 113] width 49 height 22
click at [222, 152] on span at bounding box center [222, 151] width 10 height 10
